Goal: Task Accomplishment & Management: Manage account settings

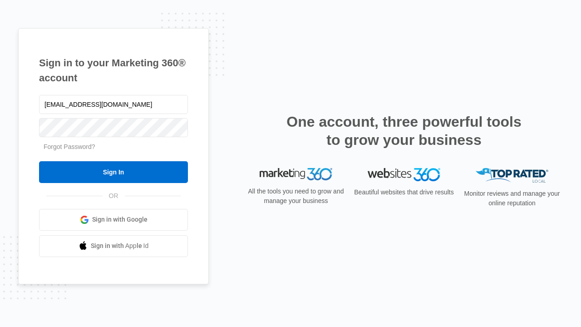
type input "[EMAIL_ADDRESS][DOMAIN_NAME]"
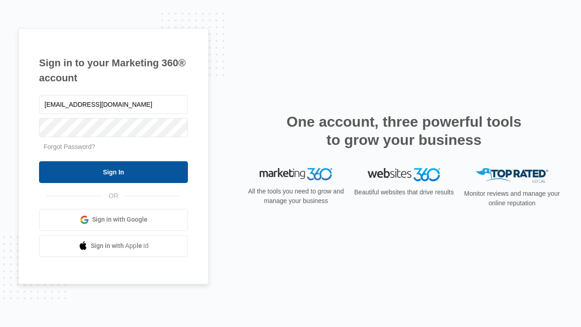
click at [113, 172] on input "Sign In" at bounding box center [113, 172] width 149 height 22
